Goal: Navigation & Orientation: Find specific page/section

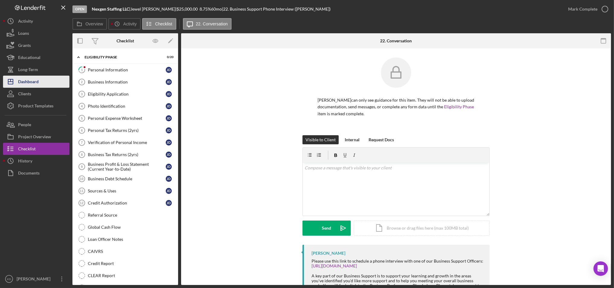
scroll to position [42, 0]
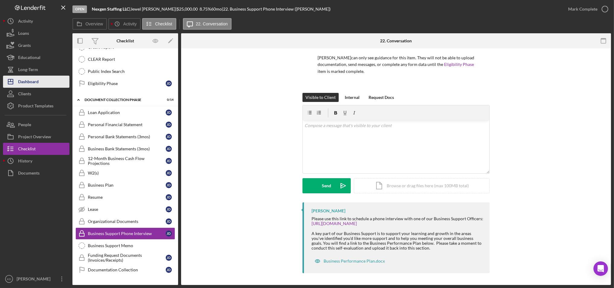
click at [36, 80] on div "Dashboard" at bounding box center [28, 83] width 21 height 14
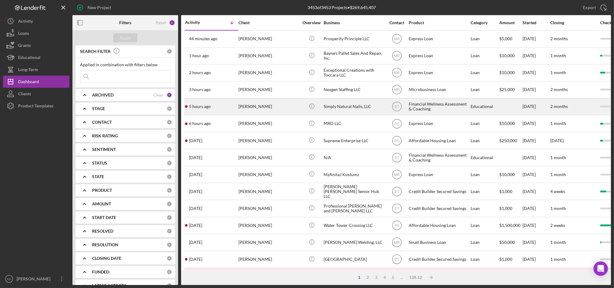
click at [248, 104] on div "[PERSON_NAME]" at bounding box center [269, 106] width 60 height 16
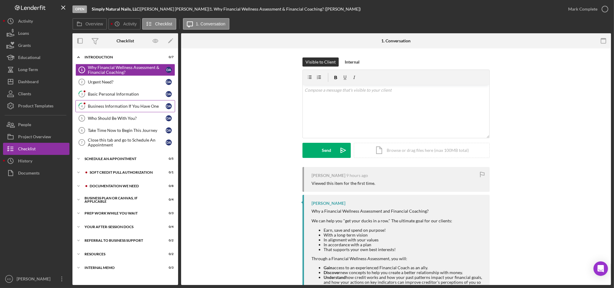
click at [91, 102] on link "4 Business Information If You Have One D A" at bounding box center [126, 106] width 100 height 12
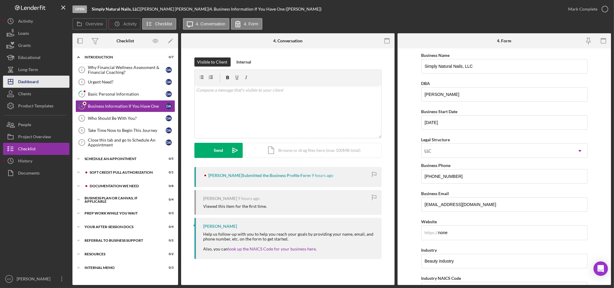
click at [43, 79] on button "Icon/Dashboard Dashboard" at bounding box center [36, 82] width 66 height 12
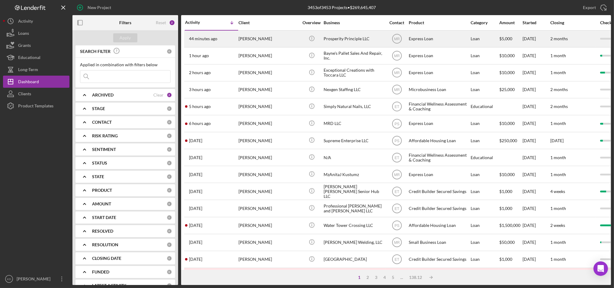
click at [368, 40] on div "Prosperity Principle LLC" at bounding box center [354, 39] width 60 height 16
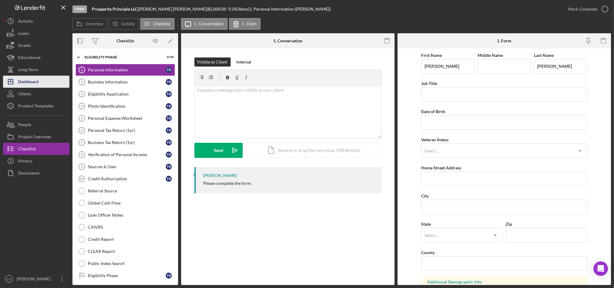
click at [35, 79] on div "Dashboard" at bounding box center [28, 83] width 21 height 14
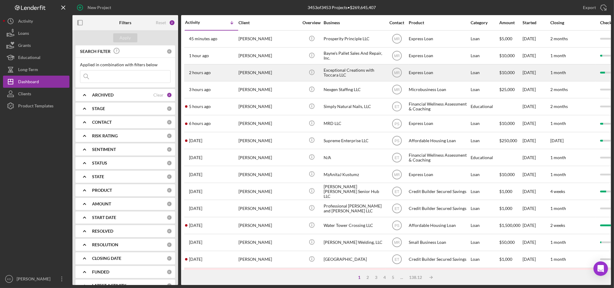
click at [267, 73] on div "[PERSON_NAME]" at bounding box center [269, 73] width 60 height 16
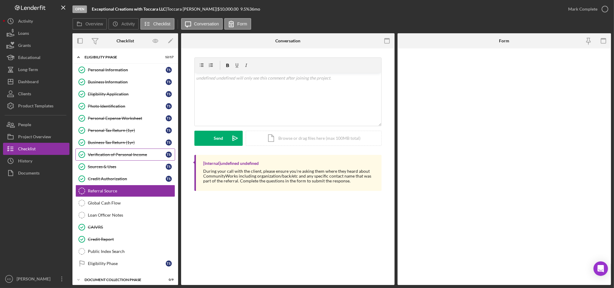
scroll to position [24, 0]
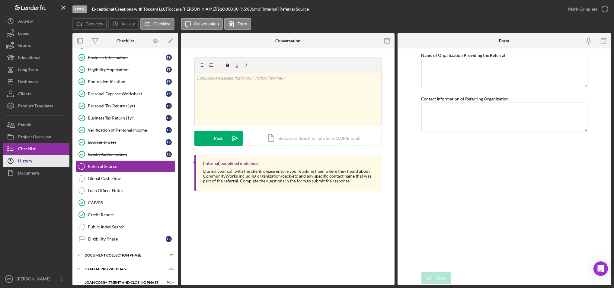
click at [47, 161] on button "Icon/History History" at bounding box center [36, 161] width 66 height 12
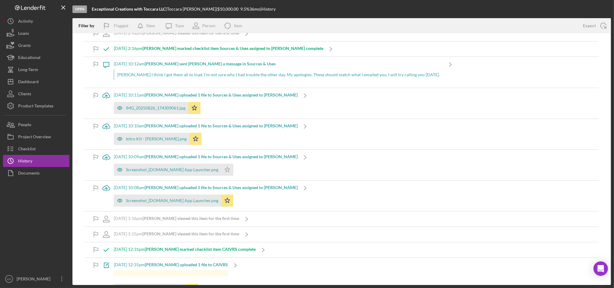
scroll to position [163, 0]
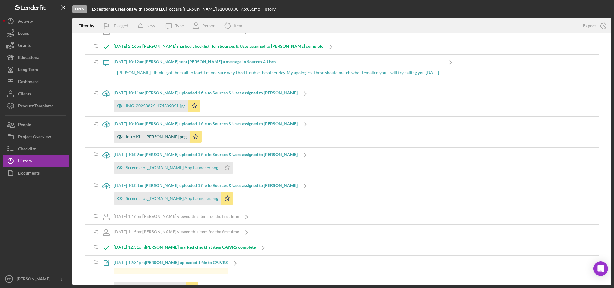
click at [150, 139] on div "Intro Kit - [PERSON_NAME].png" at bounding box center [152, 136] width 76 height 12
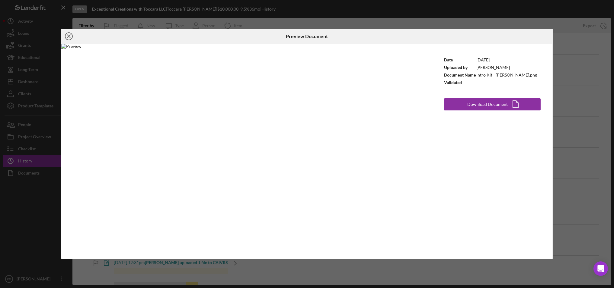
click at [68, 36] on line at bounding box center [68, 36] width 3 height 3
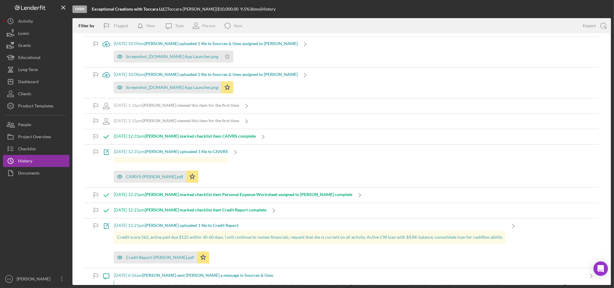
scroll to position [340, 0]
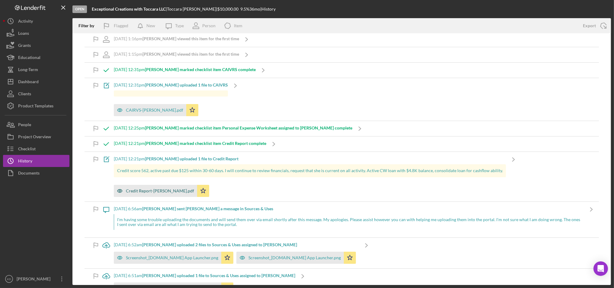
click at [163, 192] on div "Credit Report-[PERSON_NAME].pdf" at bounding box center [160, 190] width 68 height 5
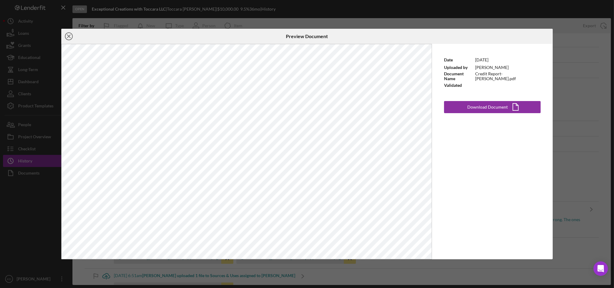
click at [71, 36] on icon "Icon/Close" at bounding box center [68, 36] width 15 height 15
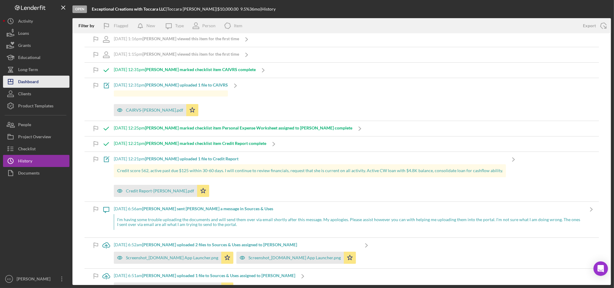
click at [45, 77] on button "Icon/Dashboard Dashboard" at bounding box center [36, 82] width 66 height 12
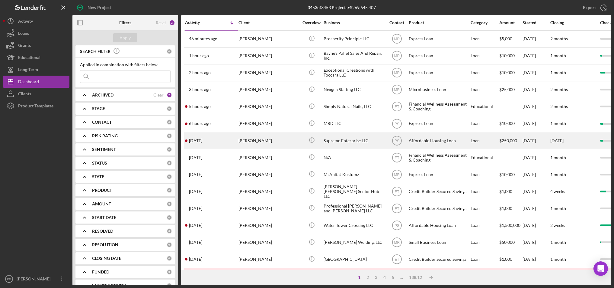
click at [263, 139] on div "[PERSON_NAME]" at bounding box center [269, 140] width 60 height 16
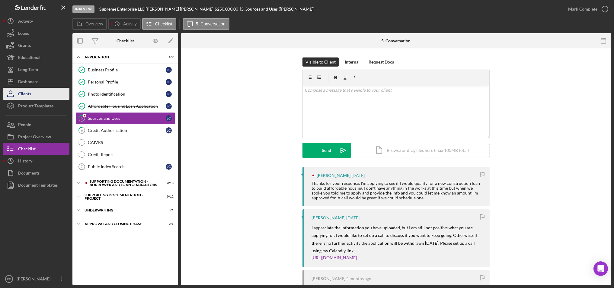
click at [43, 95] on button "Clients" at bounding box center [36, 94] width 66 height 12
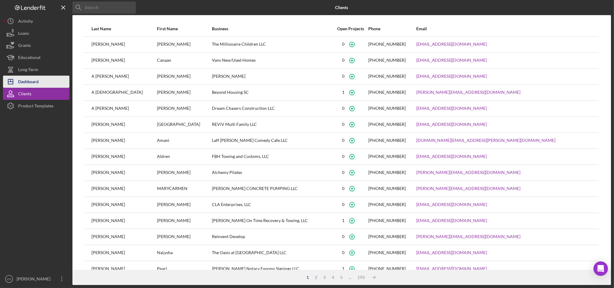
click at [36, 82] on div "Dashboard" at bounding box center [28, 83] width 21 height 14
